Goal: Information Seeking & Learning: Learn about a topic

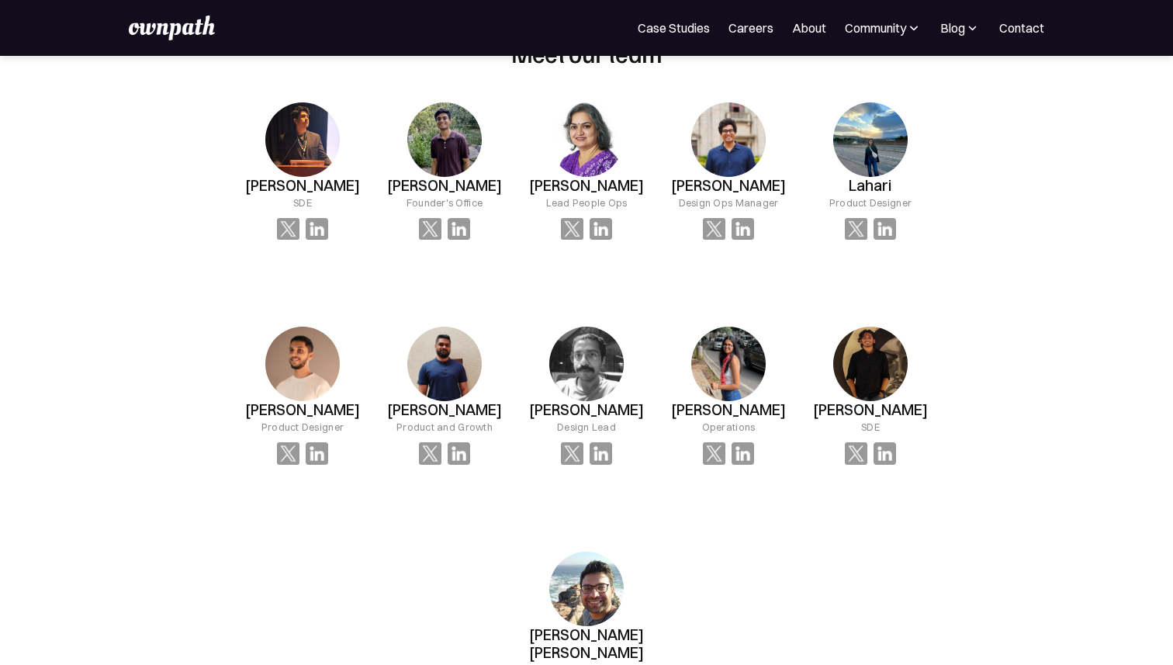
scroll to position [1082, 0]
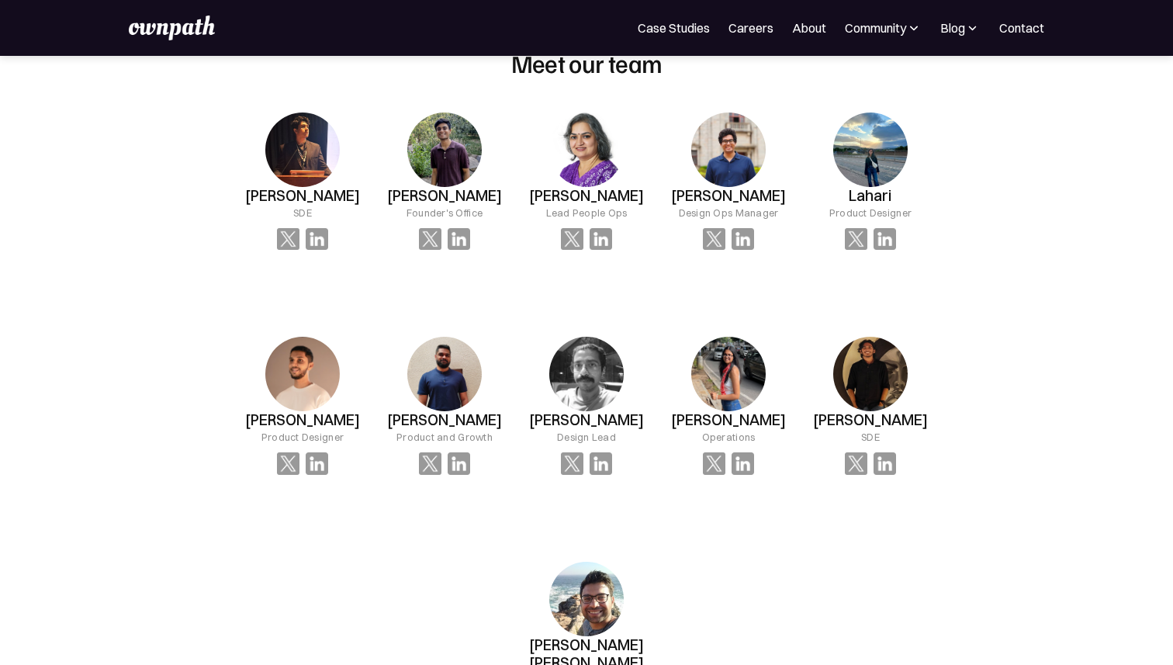
click at [854, 164] on img at bounding box center [870, 149] width 74 height 74
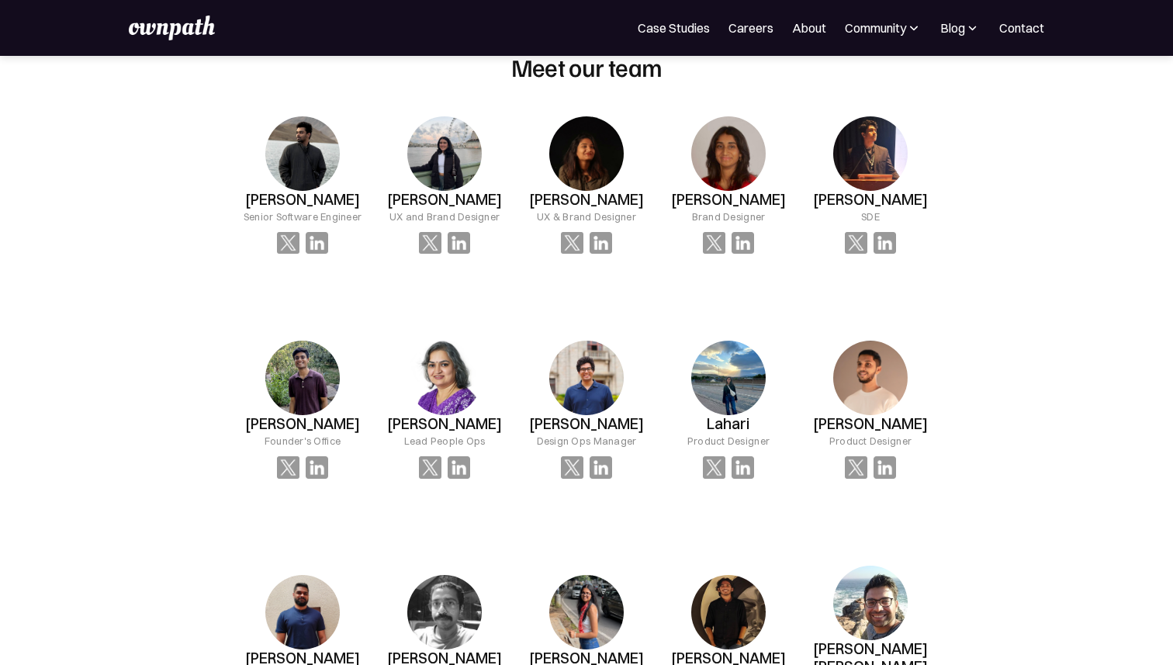
scroll to position [1070, 0]
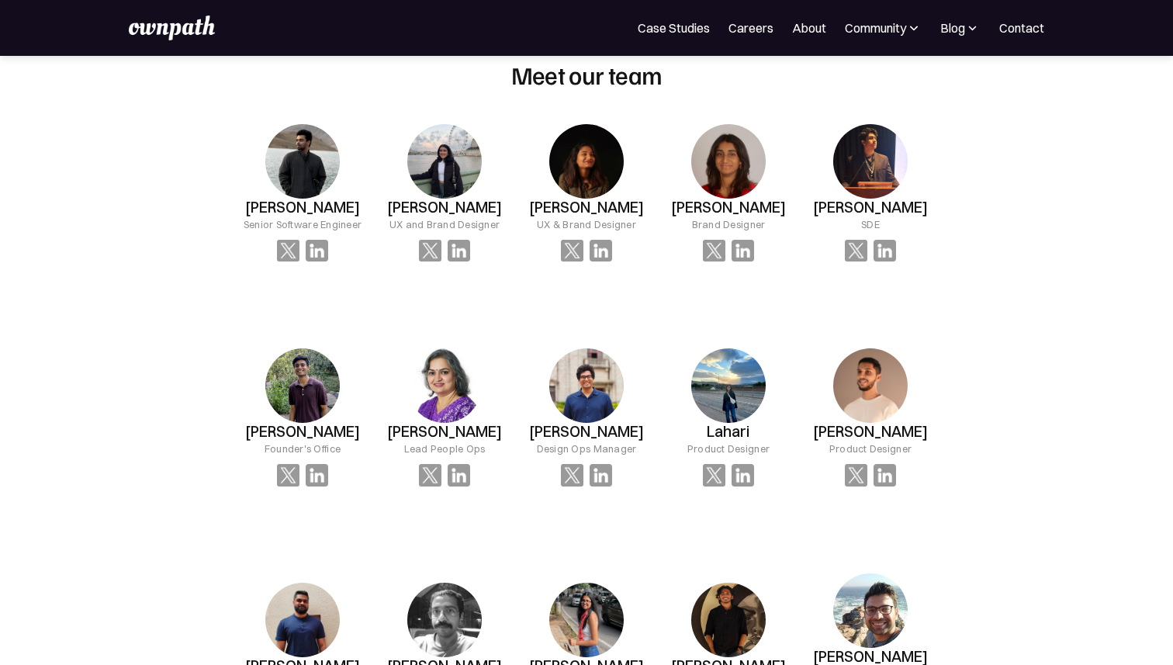
click at [305, 153] on img at bounding box center [302, 161] width 74 height 74
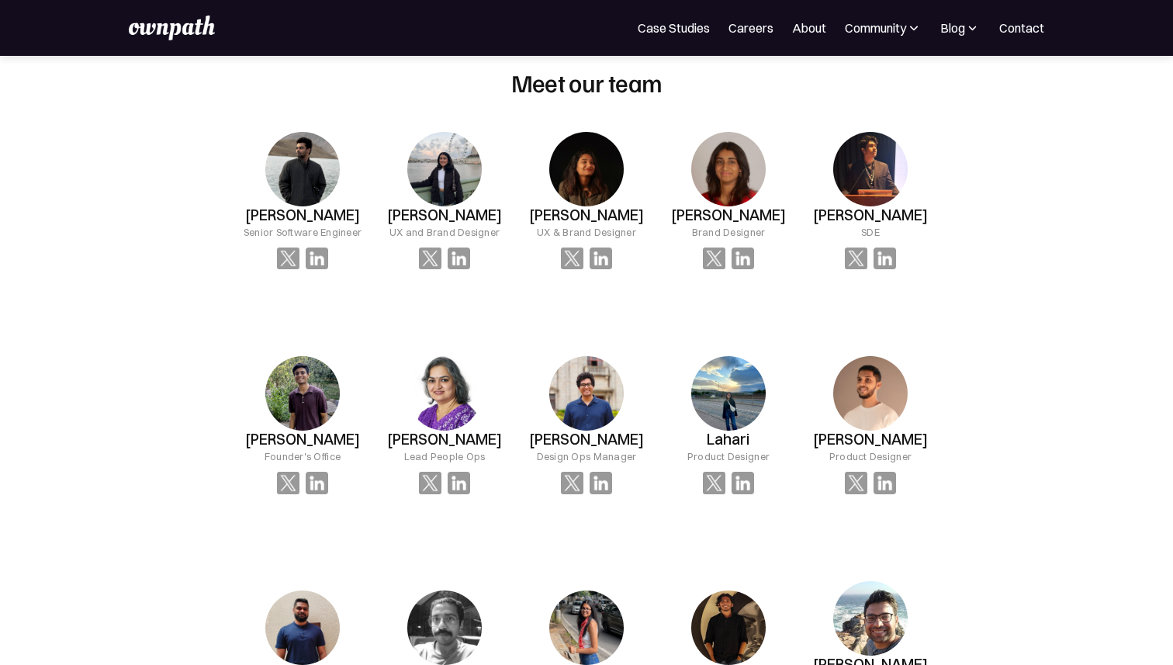
scroll to position [1055, 0]
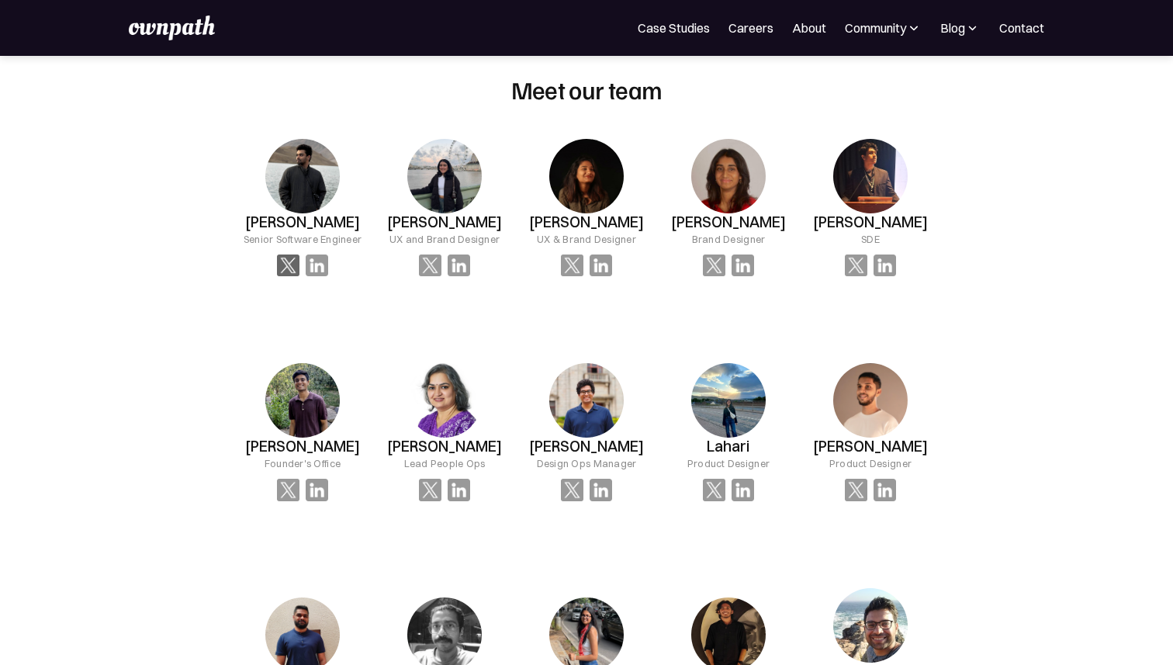
click at [287, 277] on img at bounding box center [288, 265] width 22 height 22
click at [322, 277] on img at bounding box center [317, 265] width 22 height 22
click at [434, 277] on img at bounding box center [430, 265] width 22 height 22
click at [462, 277] on img at bounding box center [459, 265] width 22 height 22
click at [608, 275] on img at bounding box center [601, 265] width 22 height 22
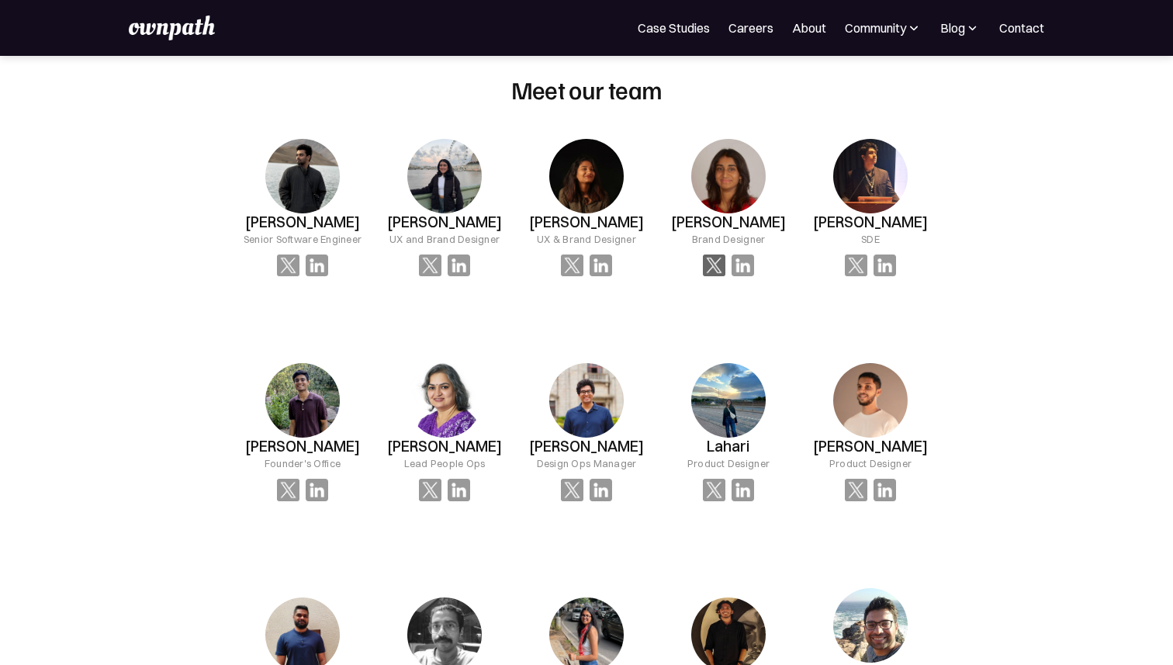
click at [721, 272] on img at bounding box center [714, 265] width 22 height 22
click at [566, 275] on img at bounding box center [572, 265] width 22 height 22
click at [722, 277] on img at bounding box center [714, 265] width 22 height 22
click at [855, 277] on img at bounding box center [856, 265] width 22 height 22
click at [292, 501] on img at bounding box center [288, 490] width 22 height 22
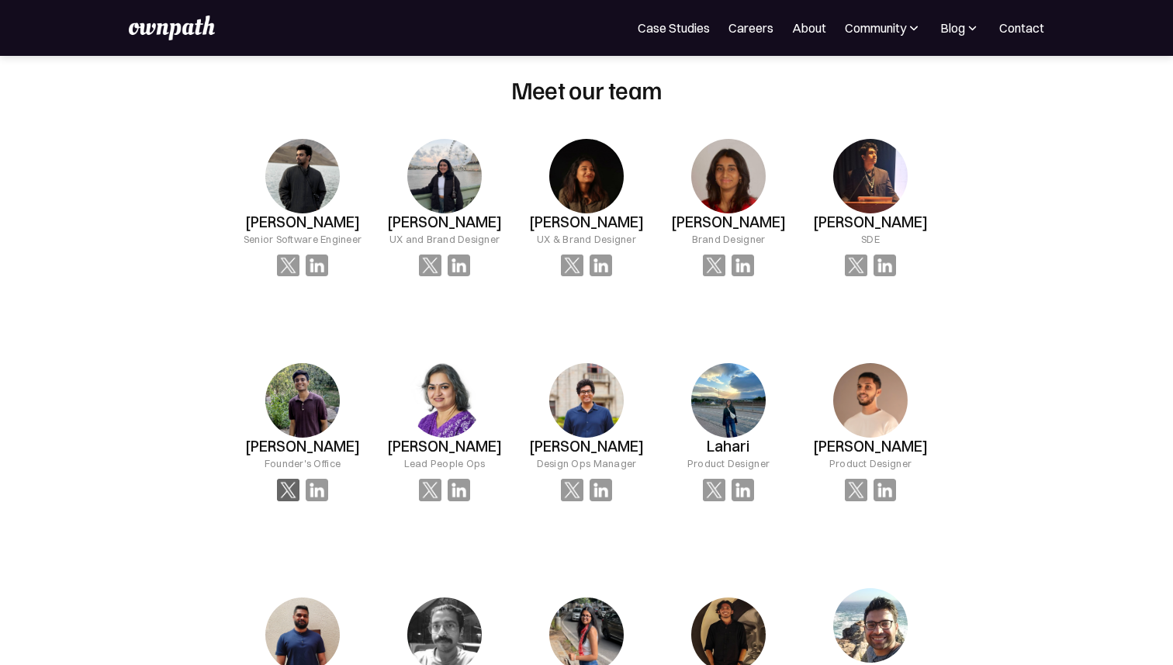
click at [289, 501] on img at bounding box center [288, 490] width 22 height 22
click at [439, 501] on img at bounding box center [430, 490] width 22 height 22
click at [569, 501] on img at bounding box center [572, 490] width 22 height 22
click at [720, 501] on img at bounding box center [714, 490] width 22 height 22
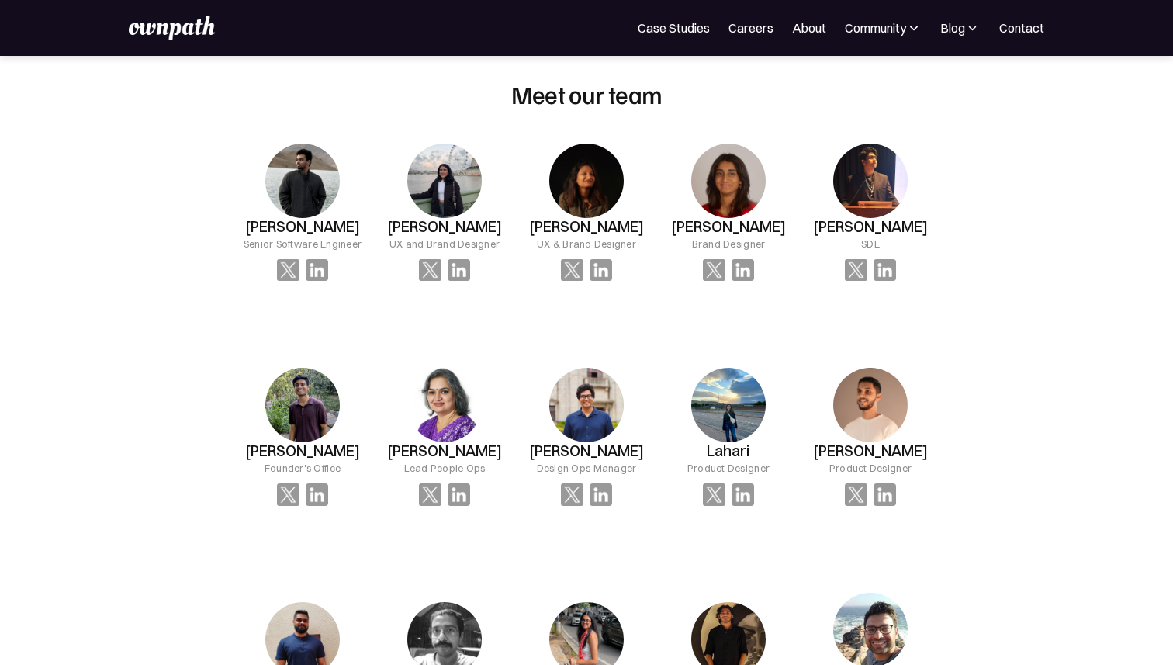
scroll to position [973, 0]
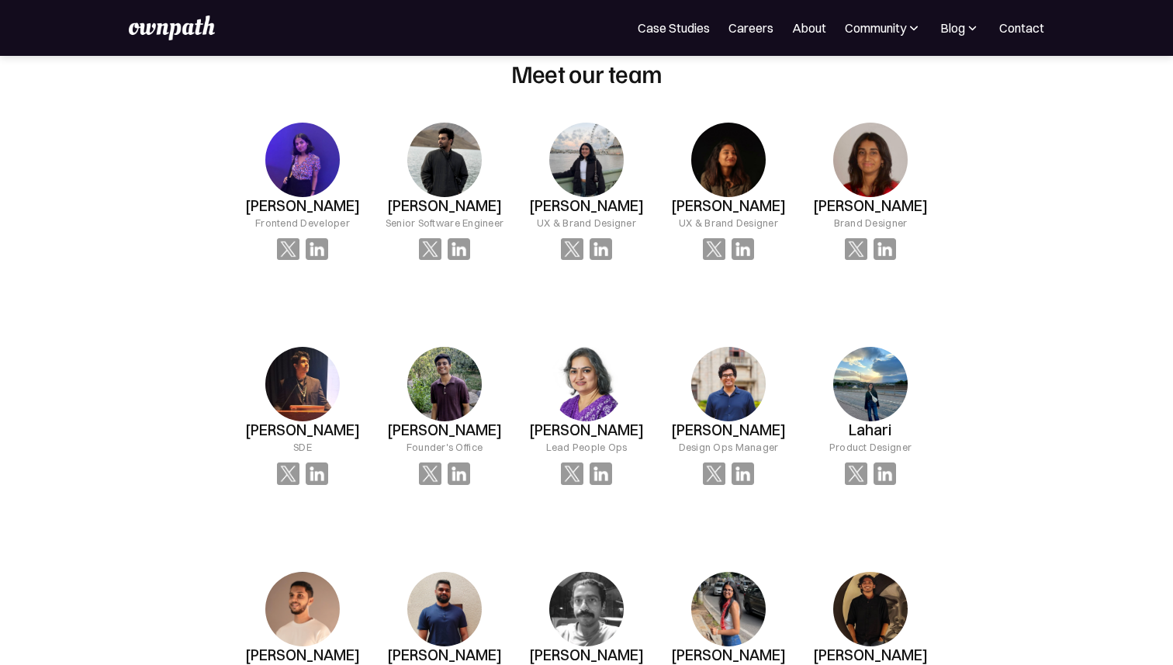
scroll to position [1058, 0]
